Goal: Find contact information: Find contact information

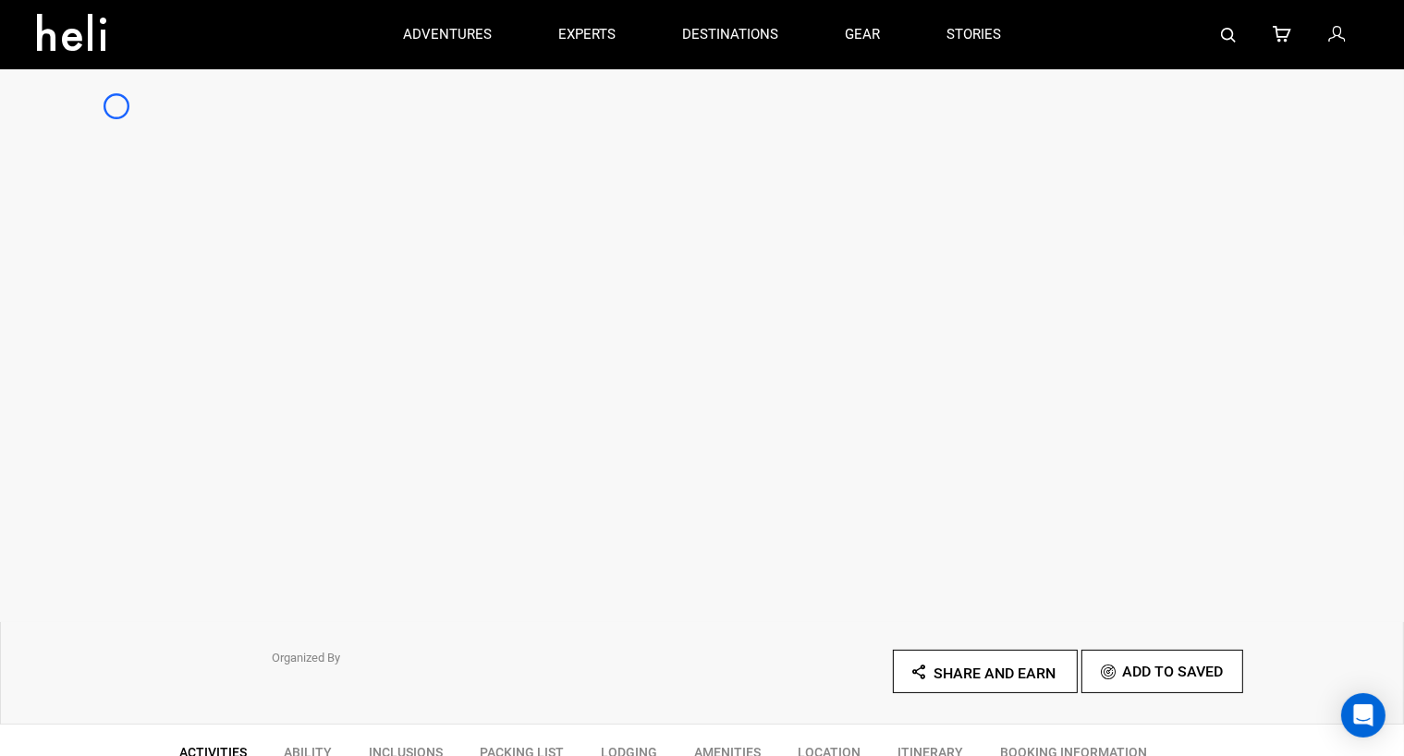
click at [116, 106] on div at bounding box center [702, 344] width 1404 height 555
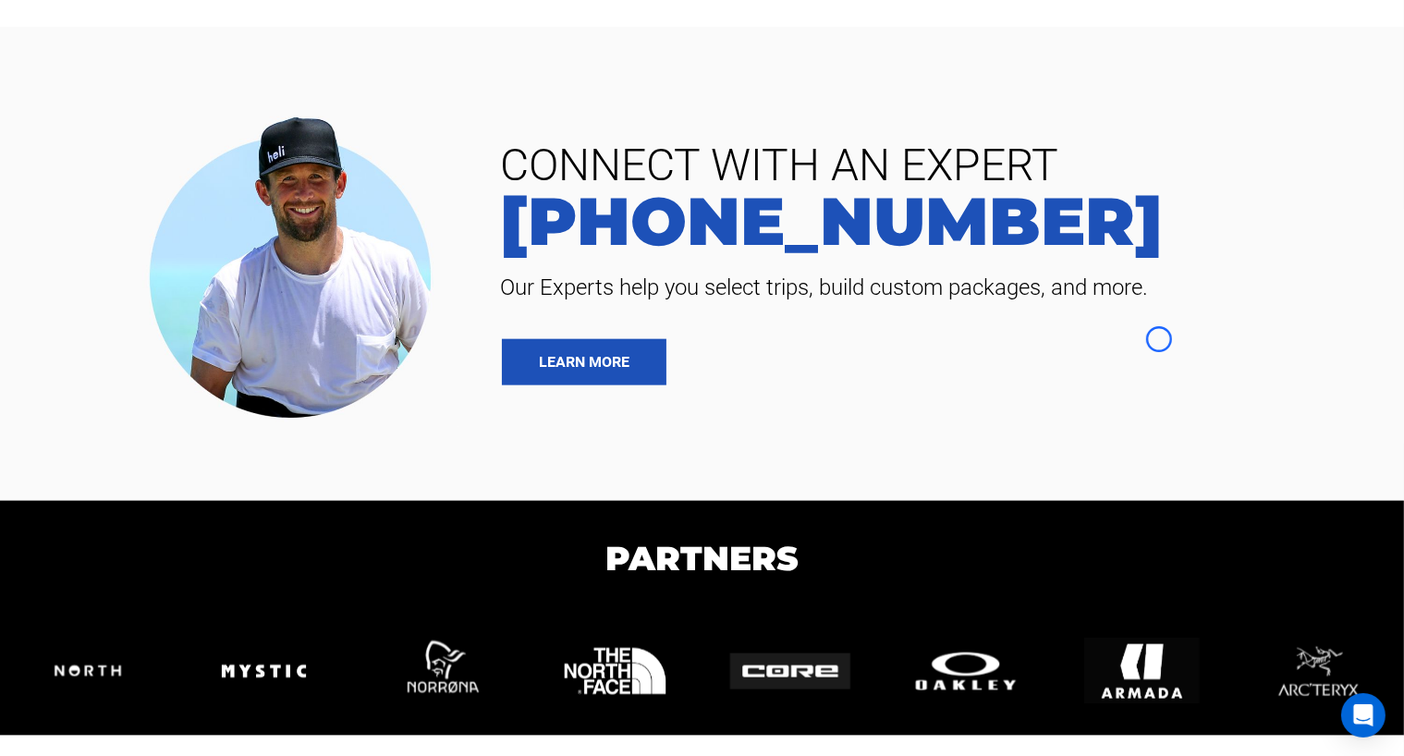
scroll to position [2239, 0]
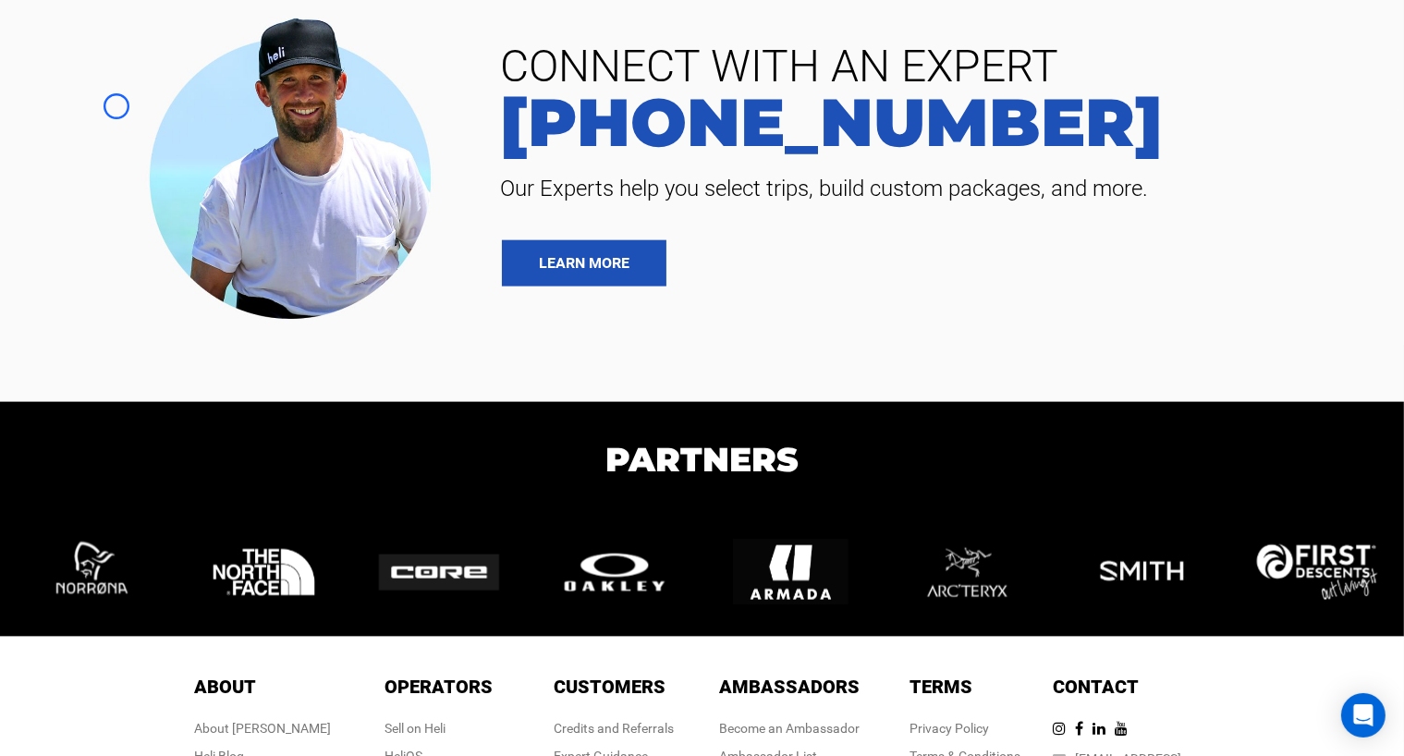
click at [116, 106] on div at bounding box center [243, 166] width 459 height 326
click at [123, 167] on div at bounding box center [243, 166] width 459 height 326
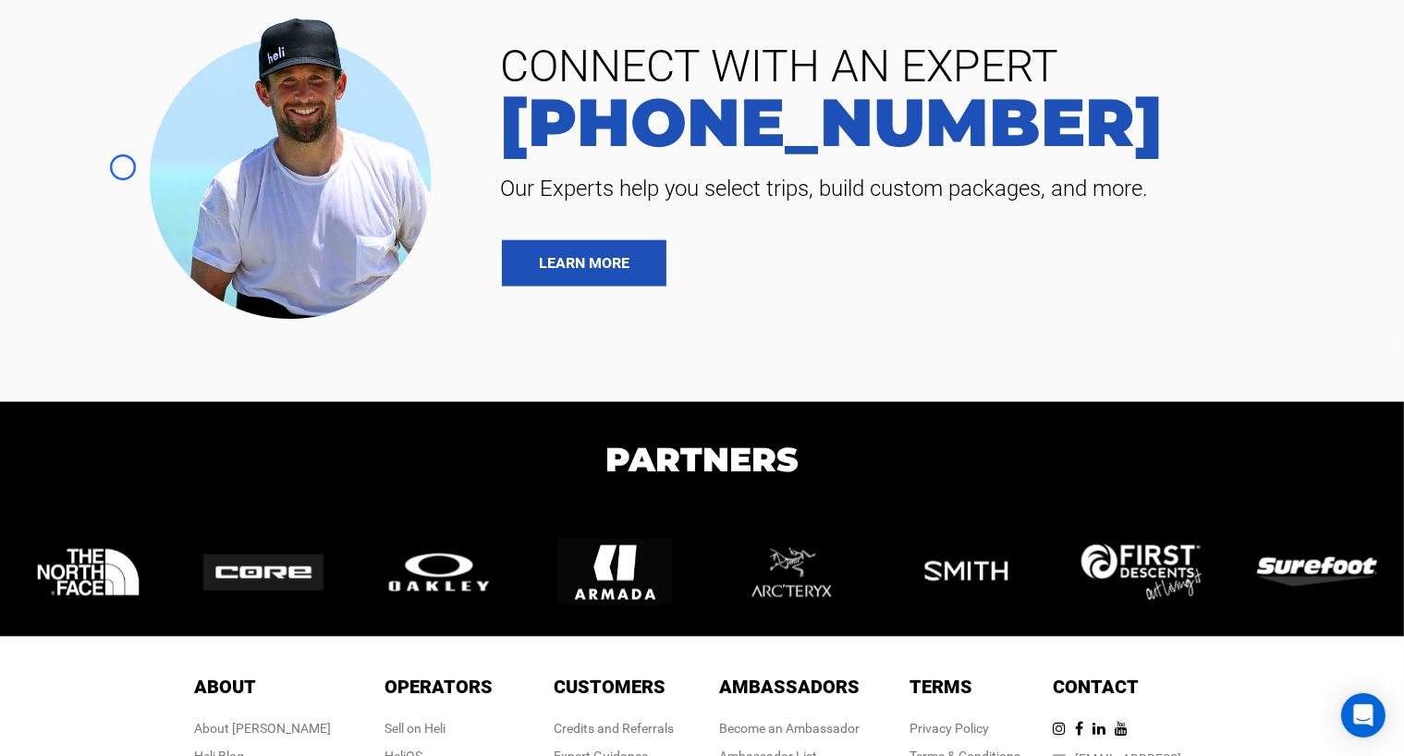
click at [123, 167] on div at bounding box center [243, 166] width 459 height 326
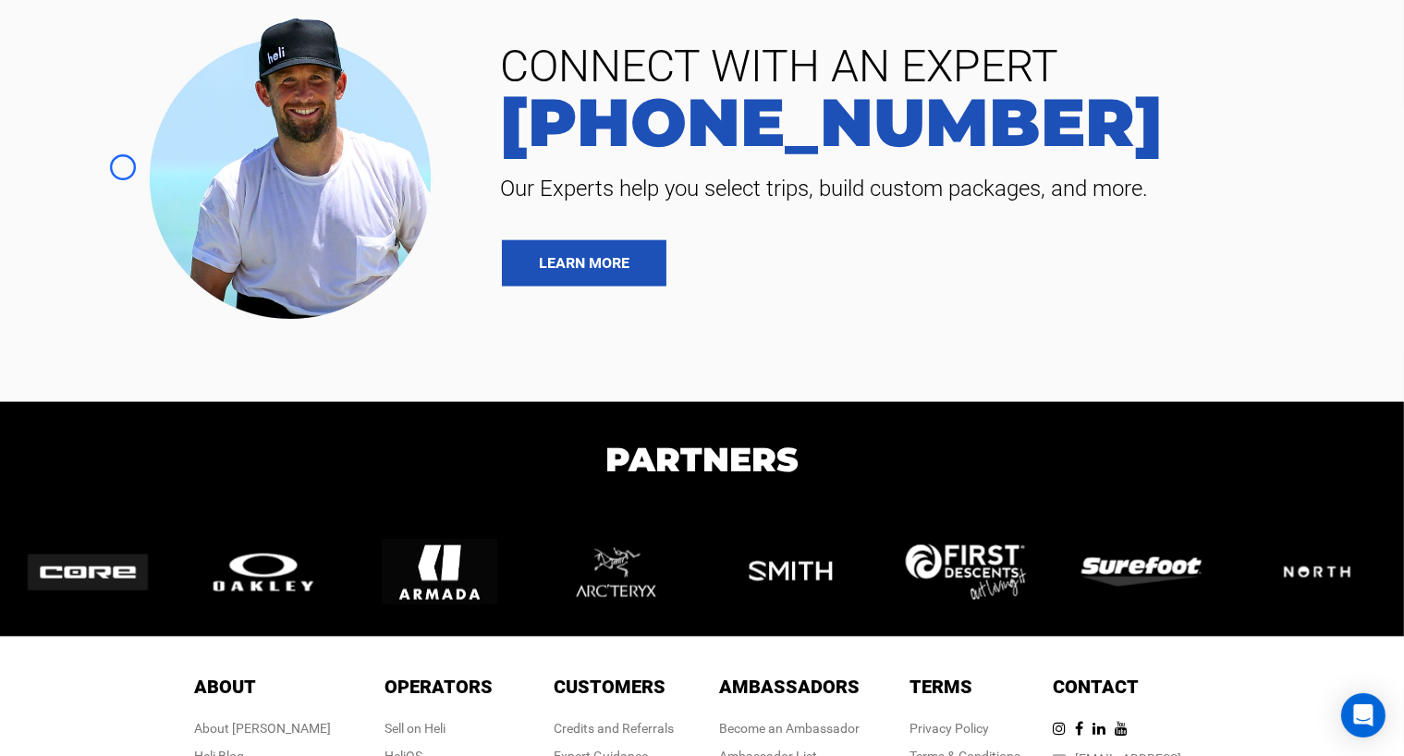
click at [175, 102] on img at bounding box center [297, 166] width 324 height 326
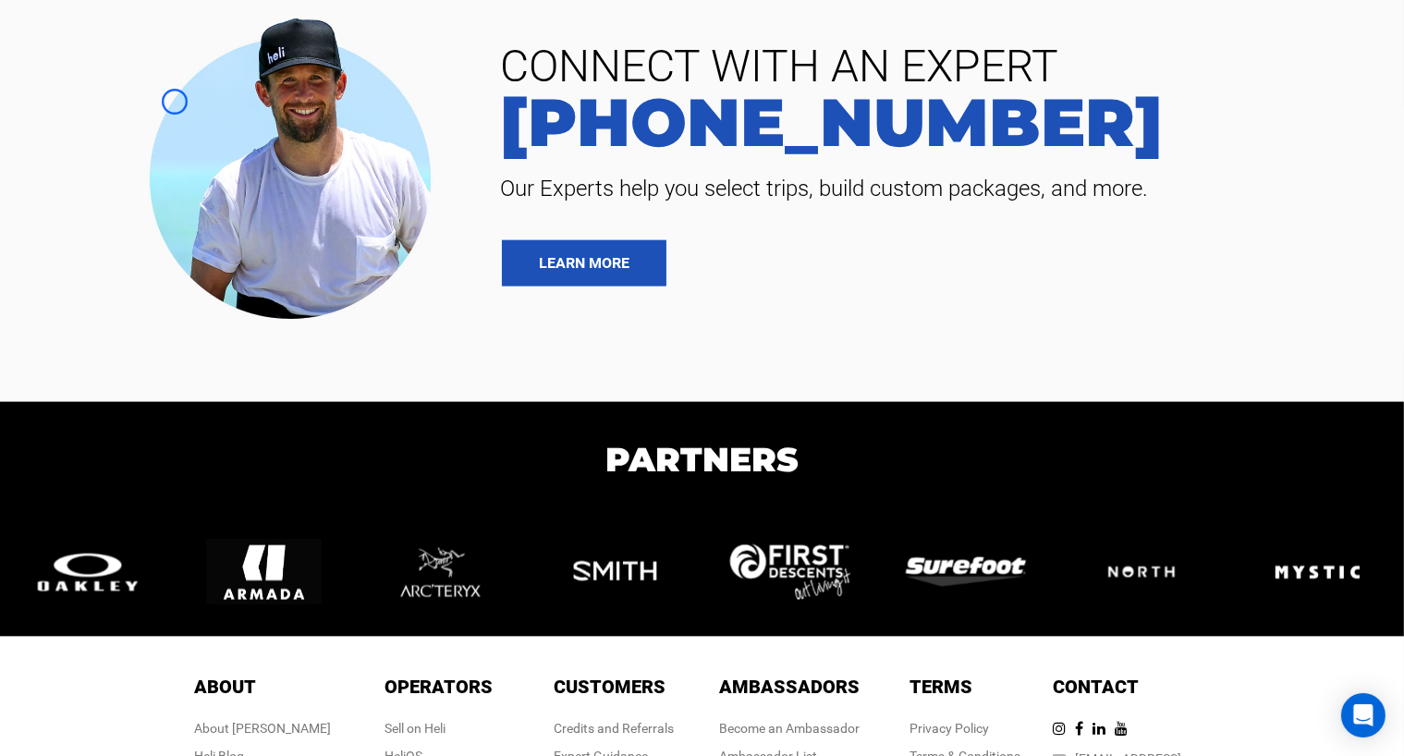
click at [99, 168] on div at bounding box center [243, 166] width 459 height 326
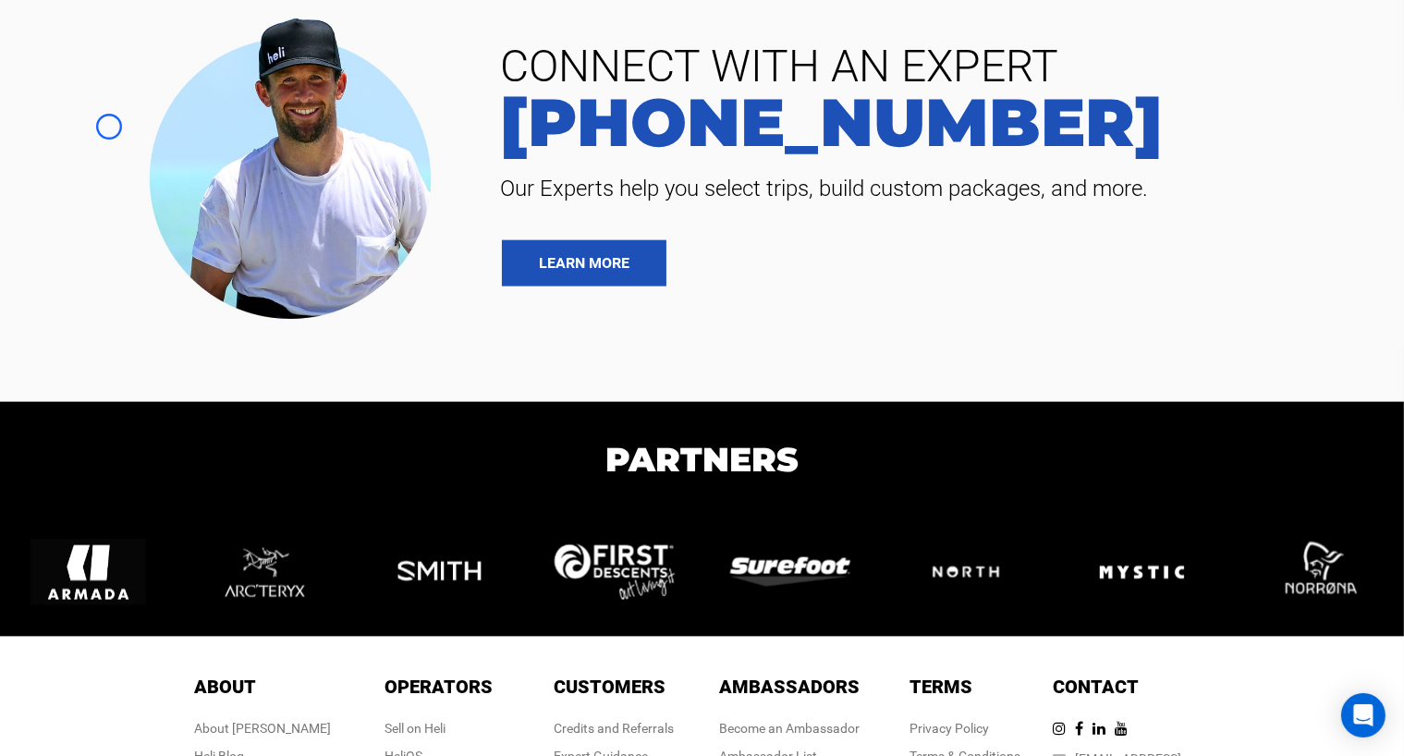
click at [109, 127] on div at bounding box center [243, 166] width 459 height 326
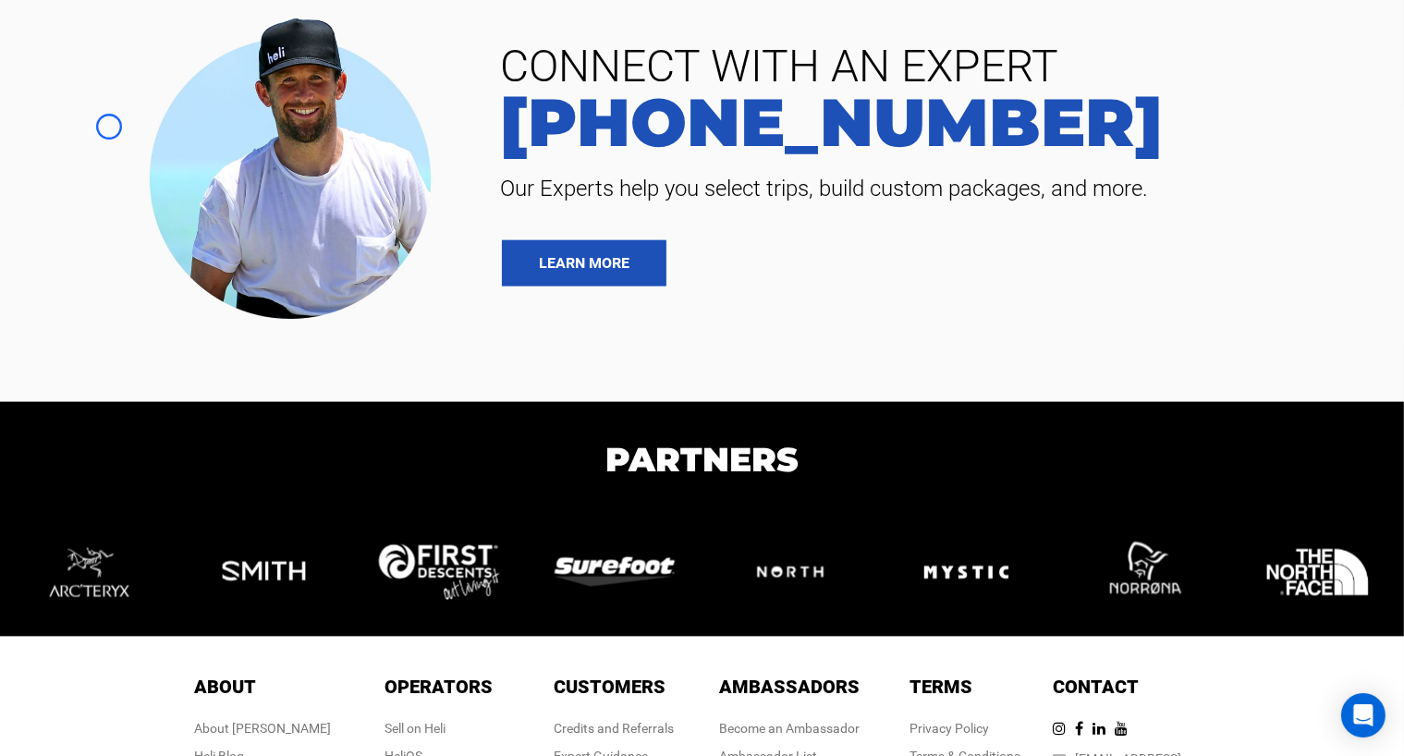
scroll to position [2122, 0]
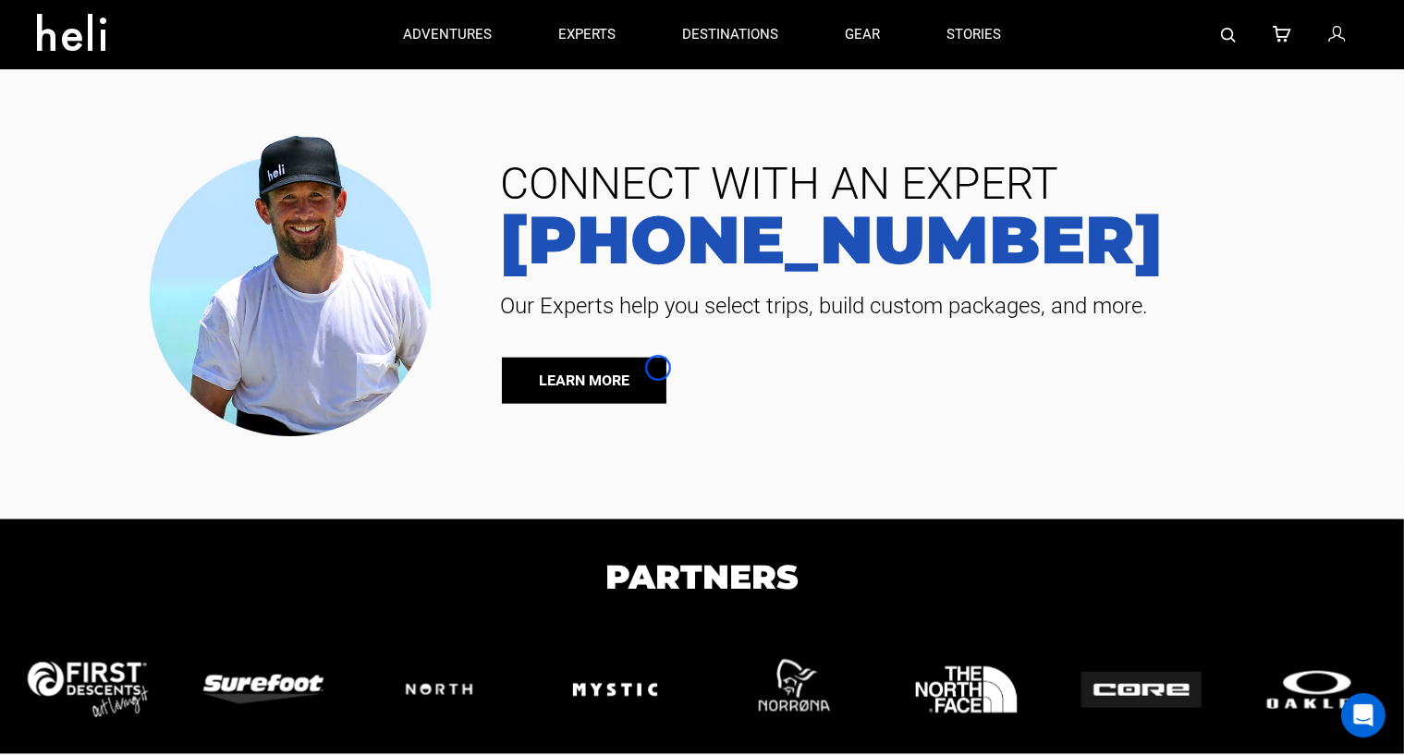
click at [658, 368] on link "LEARN MORE" at bounding box center [584, 381] width 165 height 46
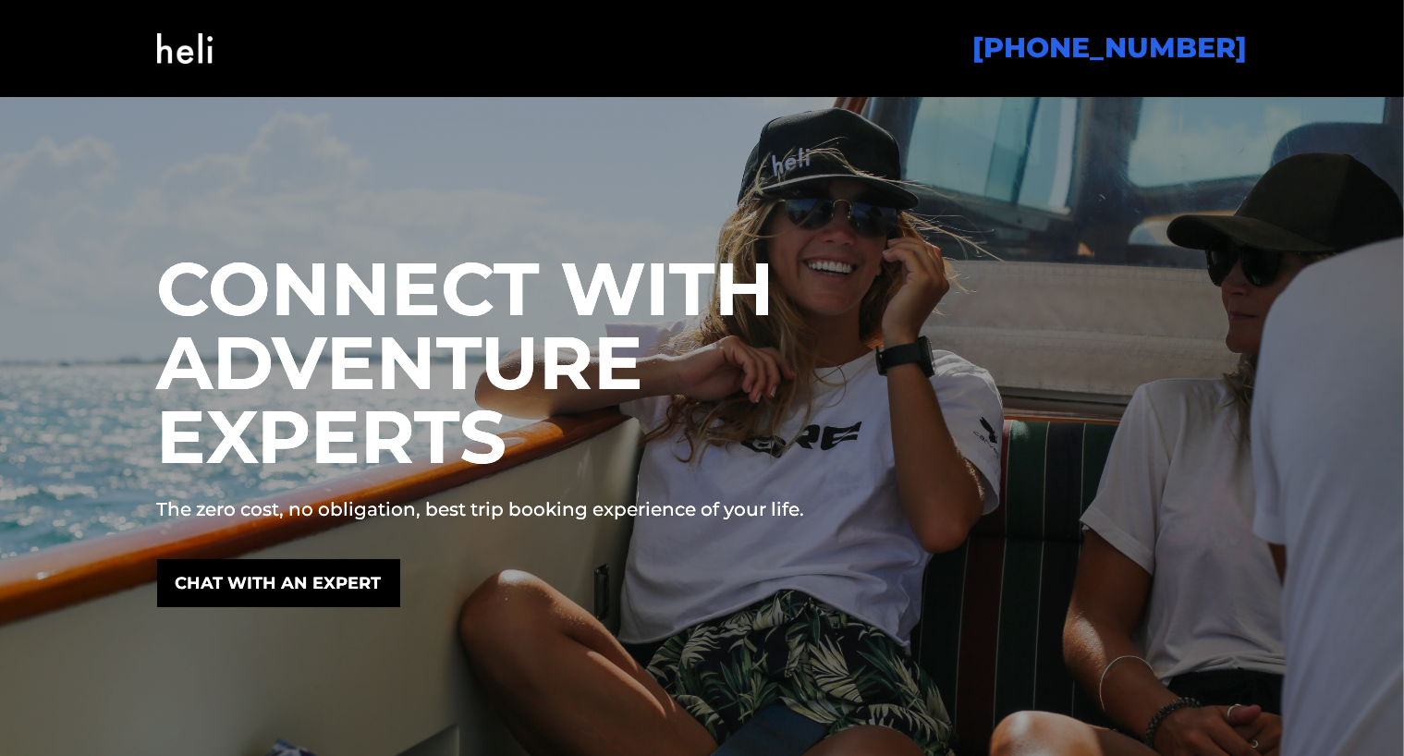
click at [658, 368] on h1 "CONNECT WITH ADVENTURE EXPERTS" at bounding box center [561, 363] width 809 height 222
click at [152, 165] on div at bounding box center [702, 430] width 1404 height 666
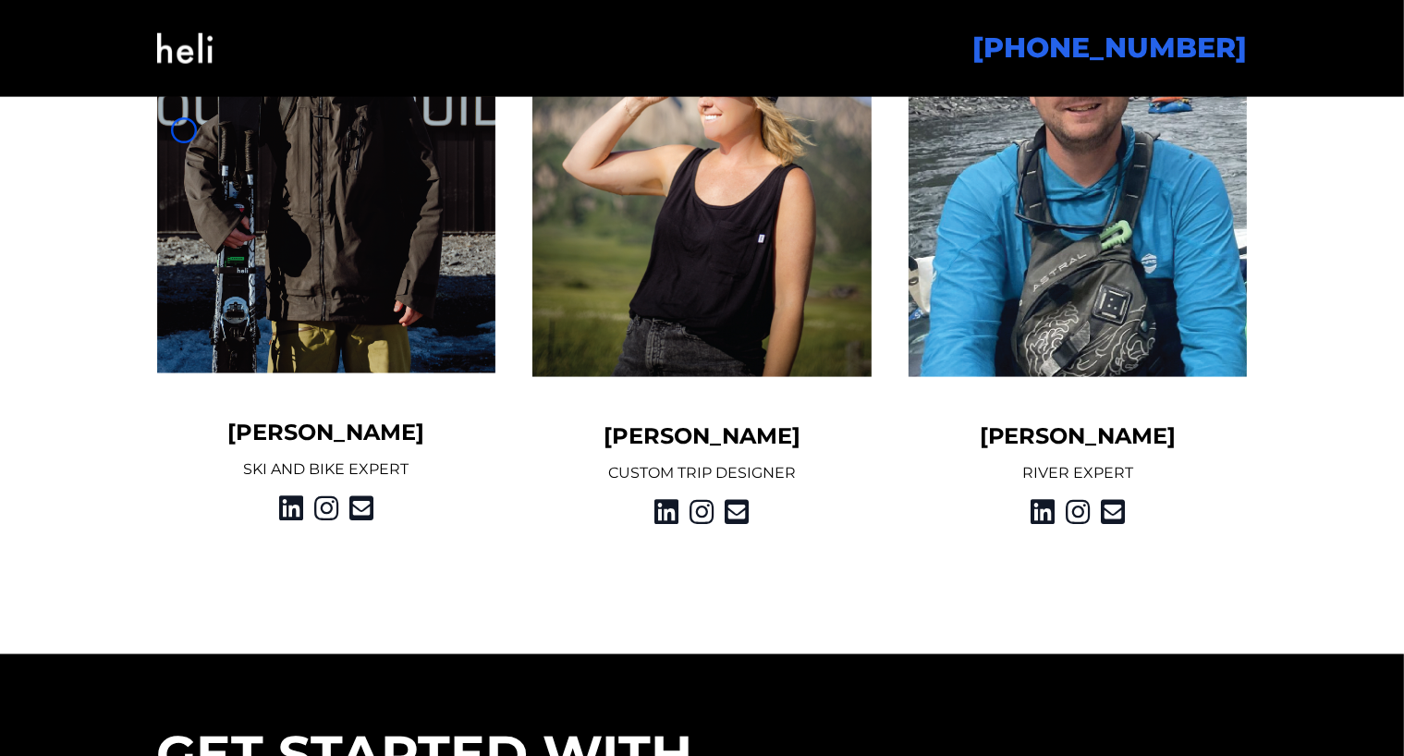
scroll to position [2592, 0]
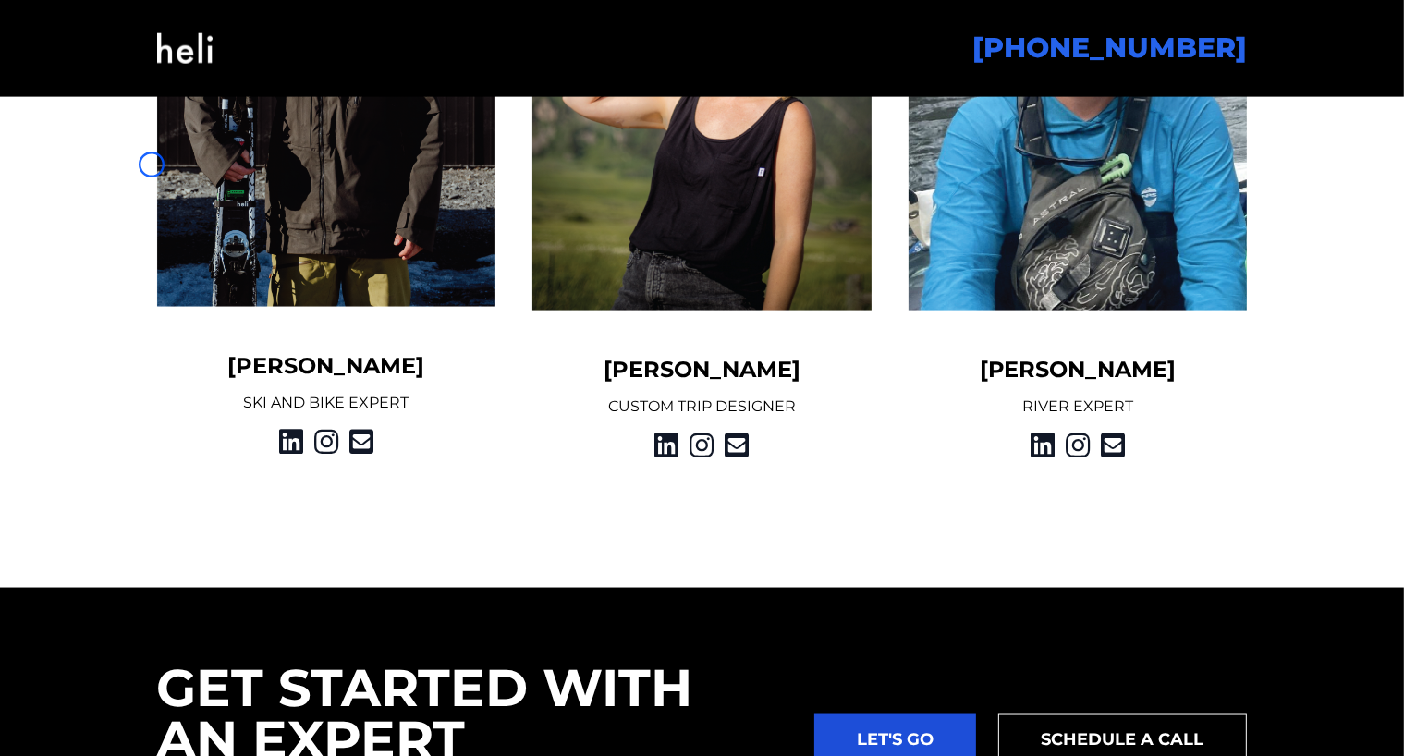
click at [152, 165] on div "Ethan Fischer SKI AND BIKE EXPERT" at bounding box center [327, 111] width 376 height 704
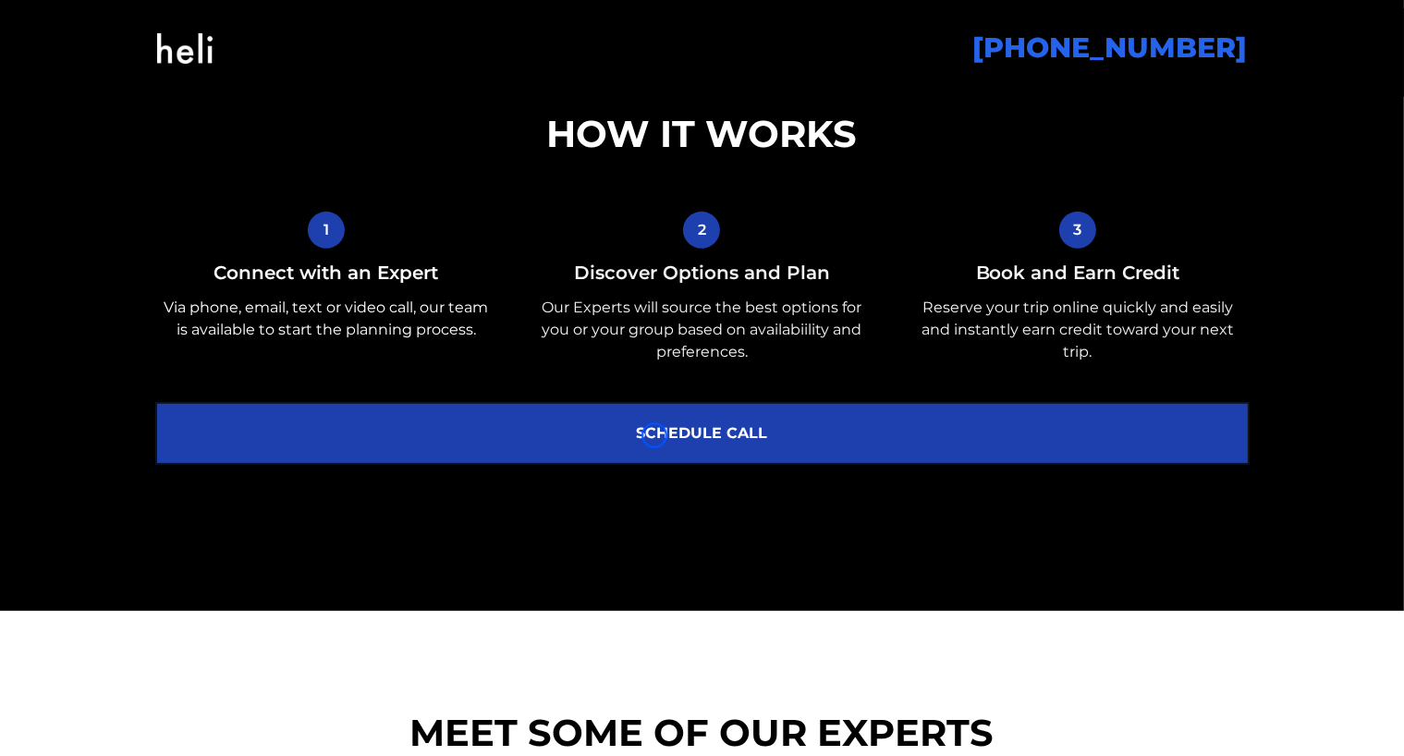
click at [654, 435] on link "SCHEDULE CALL" at bounding box center [702, 433] width 1091 height 59
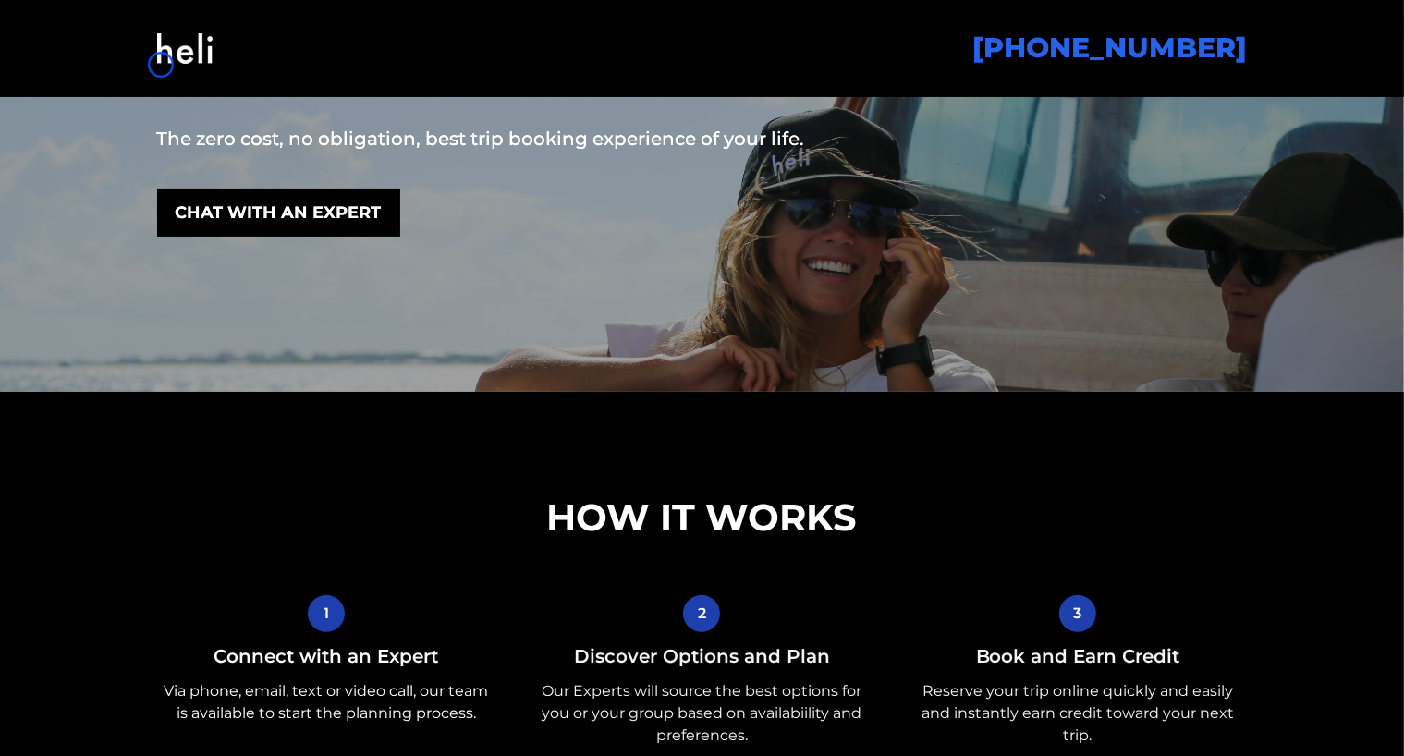
click at [161, 65] on img at bounding box center [184, 48] width 55 height 75
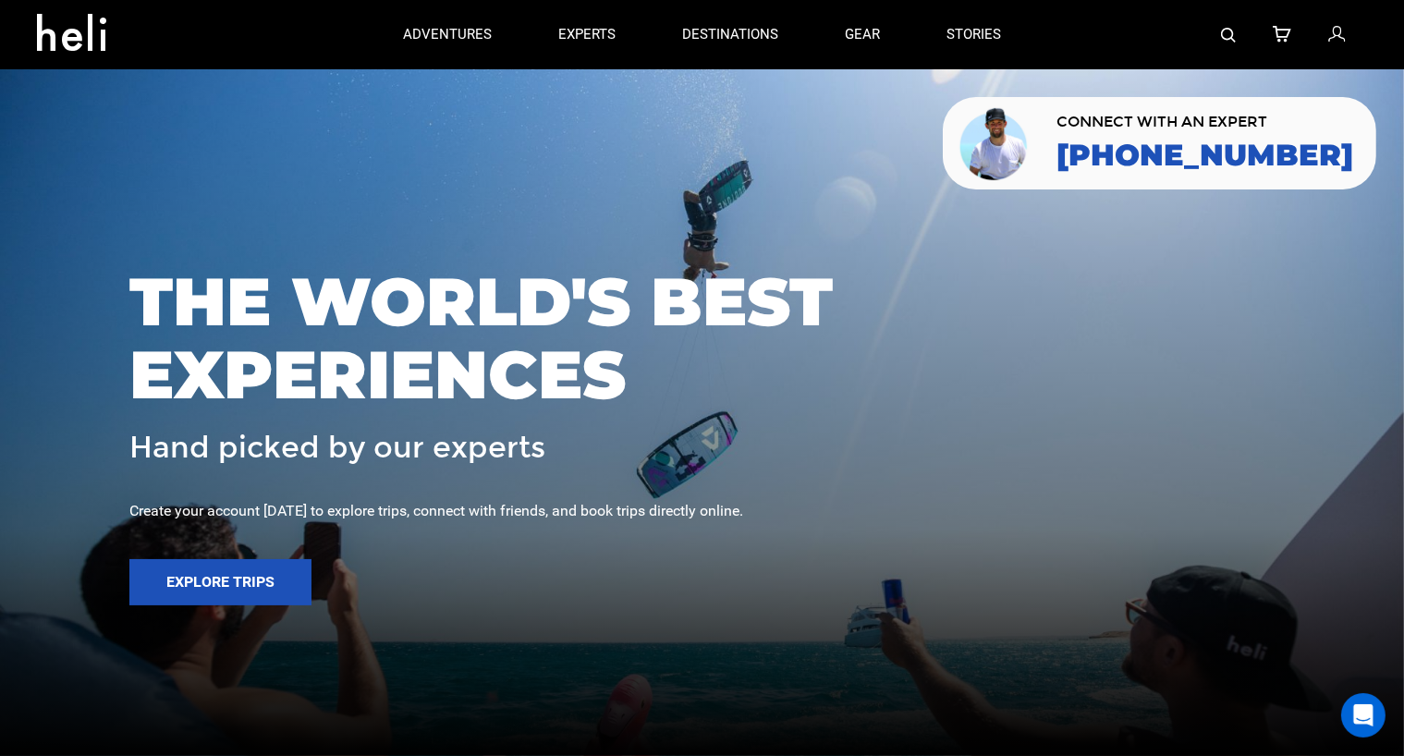
click at [115, 137] on div at bounding box center [702, 378] width 1404 height 756
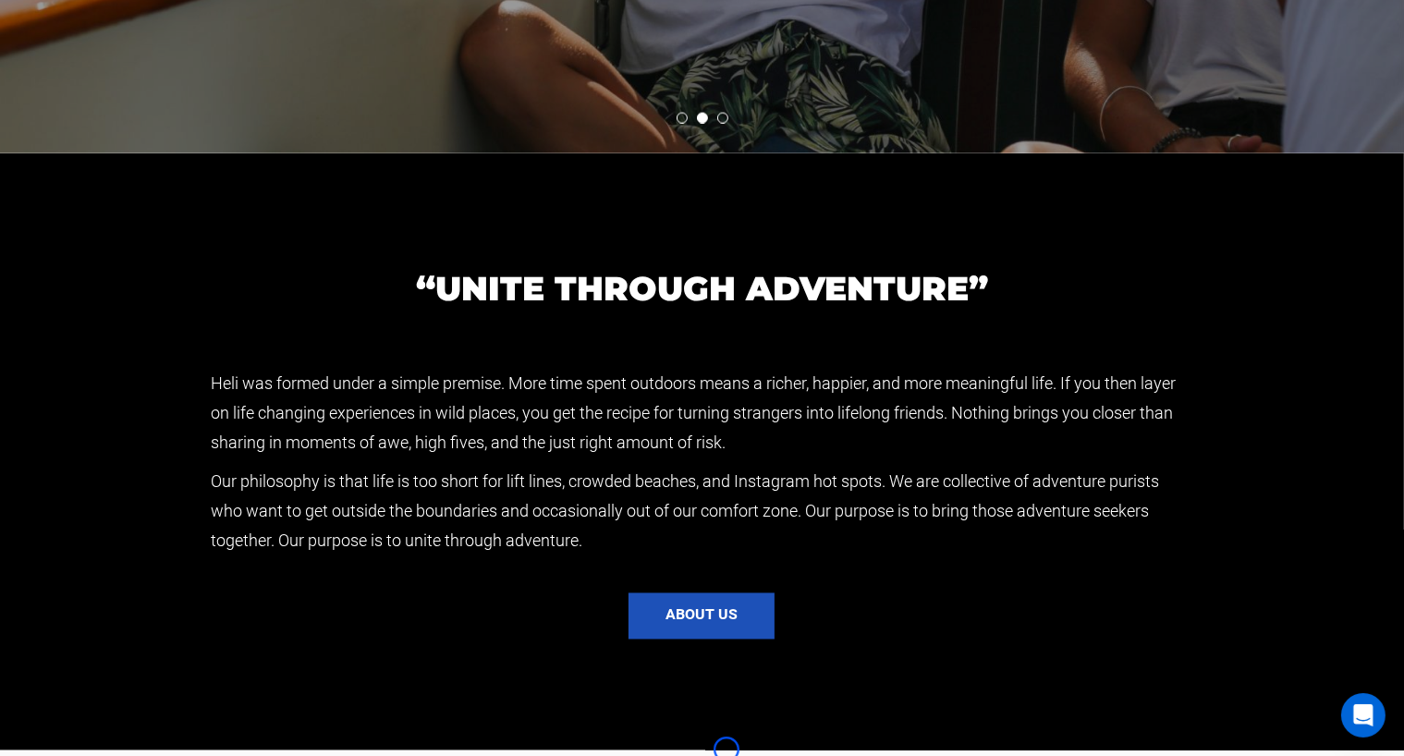
scroll to position [3322, 0]
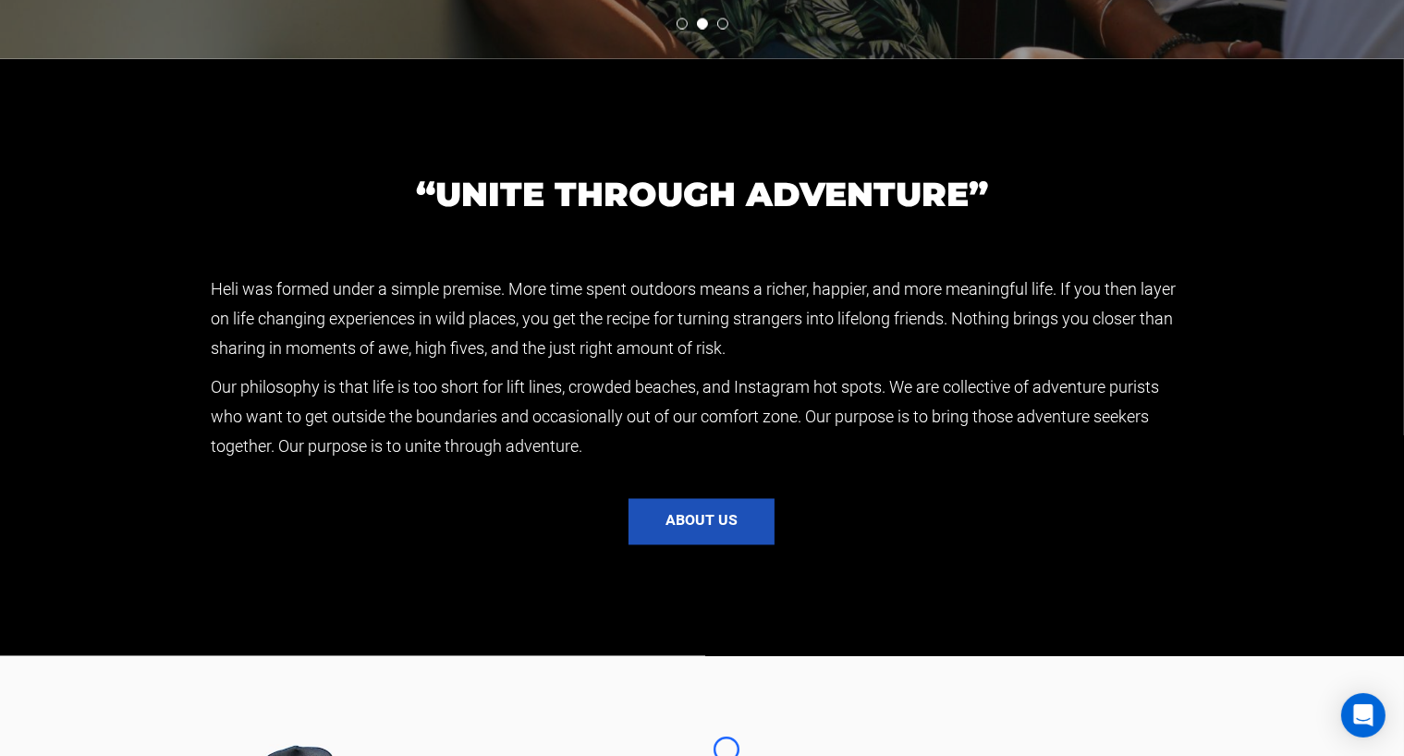
click at [115, 137] on section "“UNITE THROUGH ADVENTURE” Heli was formed under a simple premise. More time spe…" at bounding box center [702, 357] width 1404 height 597
